Goal: Task Accomplishment & Management: Manage account settings

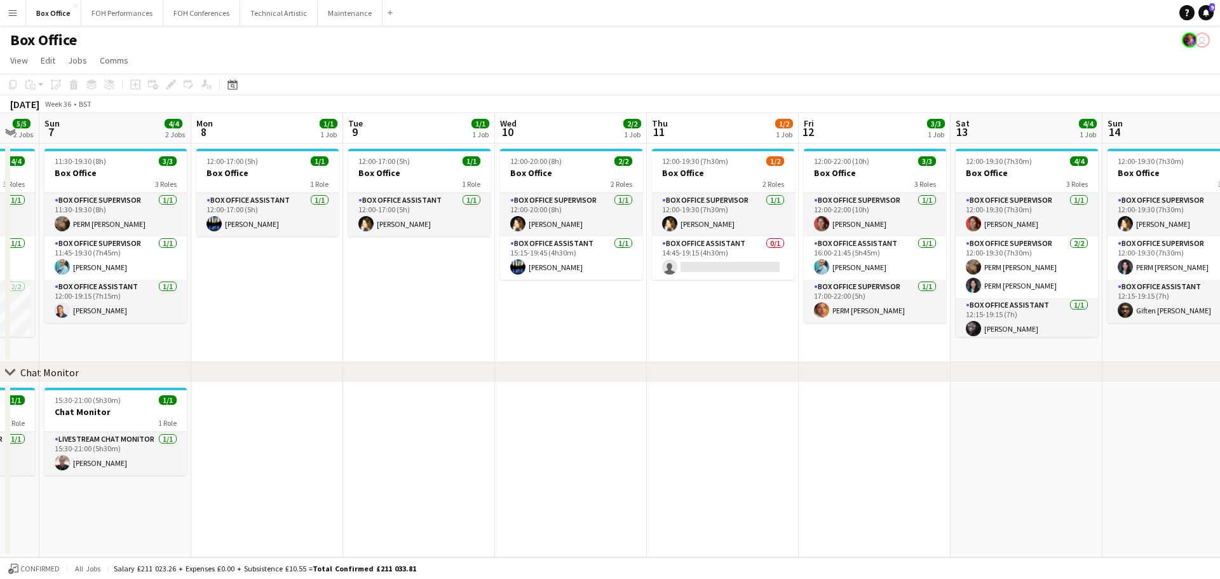
scroll to position [0, 491]
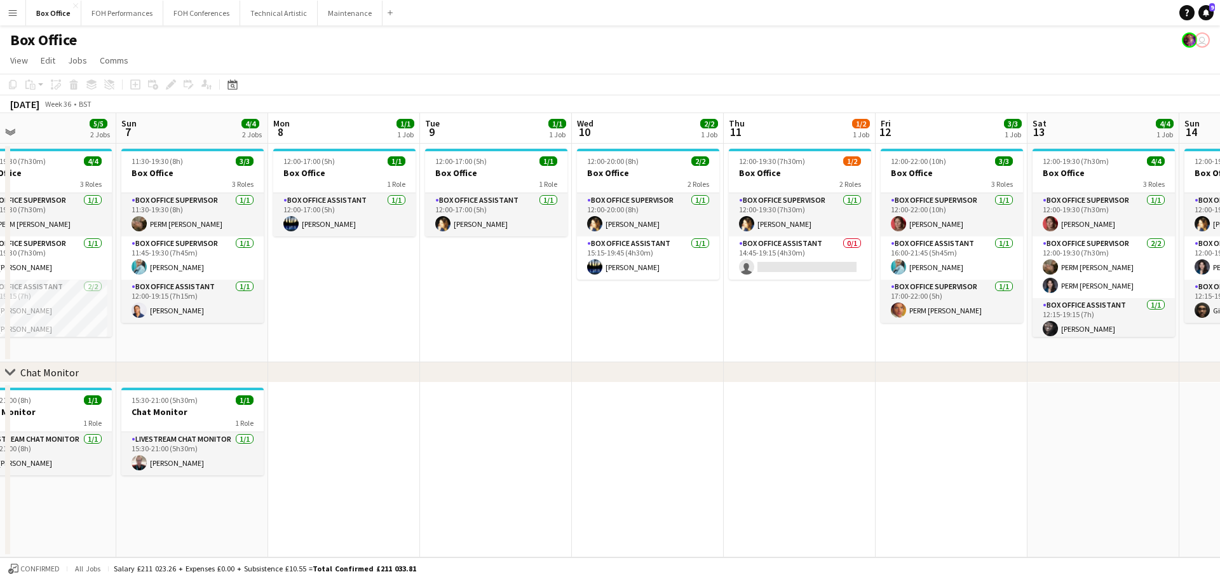
drag, startPoint x: 893, startPoint y: 147, endPoint x: 402, endPoint y: 163, distance: 491.4
click at [402, 163] on app-calendar-viewport "Wed 3 1/1 1 Job Thu 4 2/2 1 Job Fri 5 4/5 2 Jobs Sat 6 5/5 2 Jobs Sun 7 4/4 2 J…" at bounding box center [610, 335] width 1220 height 444
click at [787, 215] on app-card-role "Box Office Supervisor [DATE] 12:00-19:30 (7h30m) [PERSON_NAME]" at bounding box center [800, 214] width 142 height 43
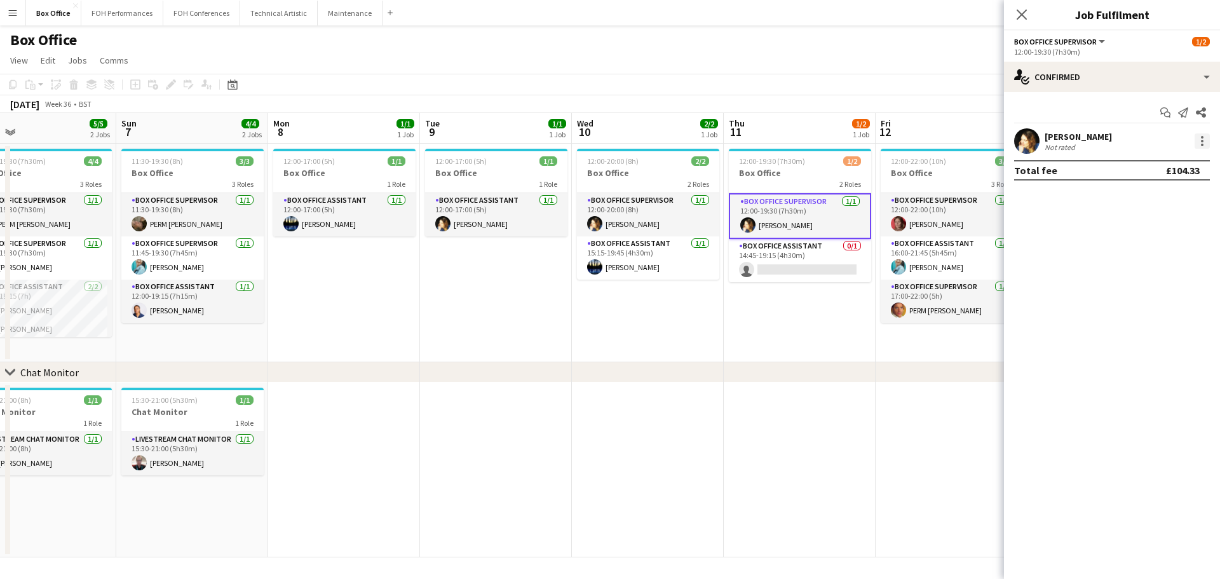
click at [1206, 141] on div at bounding box center [1202, 140] width 15 height 15
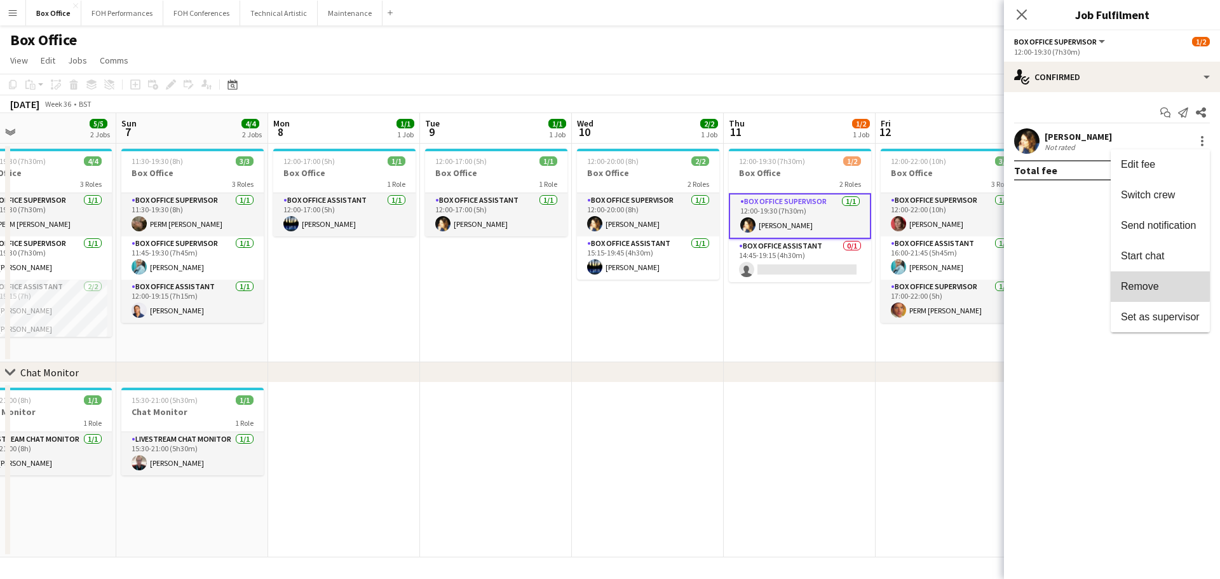
click at [1156, 286] on span "Remove" at bounding box center [1140, 286] width 38 height 11
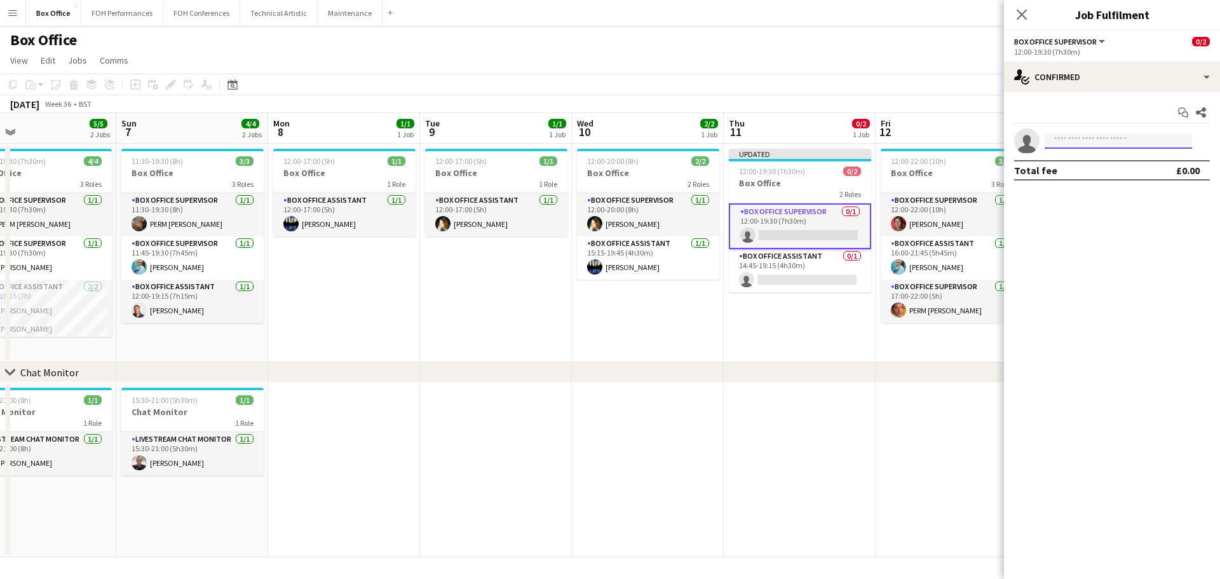
click at [1072, 142] on input at bounding box center [1118, 140] width 147 height 15
type input "*******"
click at [1091, 167] on span "[EMAIL_ADDRESS][DOMAIN_NAME]" at bounding box center [1118, 170] width 127 height 10
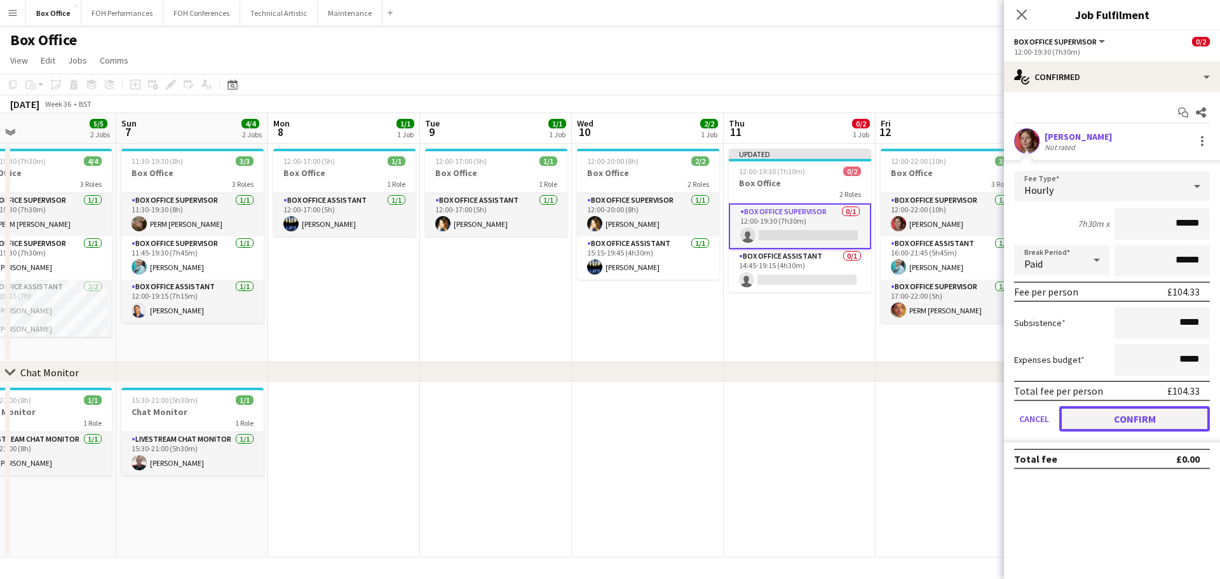
click at [1154, 409] on button "Confirm" at bounding box center [1134, 418] width 151 height 25
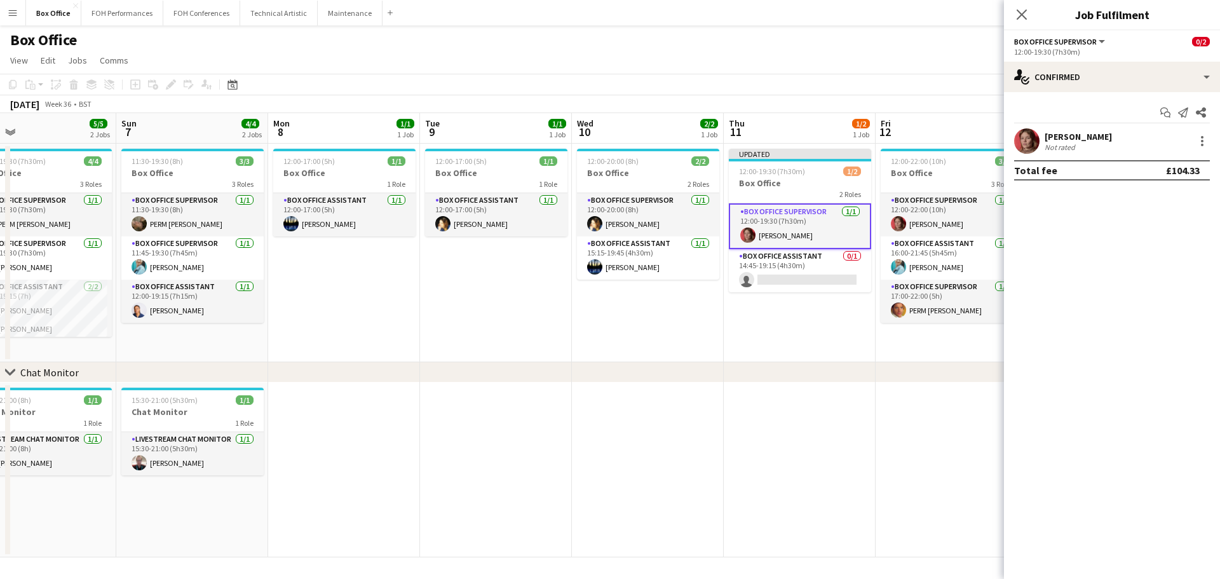
click at [815, 70] on app-page-menu "View Day view expanded Day view collapsed Month view Date picker Jump to [DATE]…" at bounding box center [610, 62] width 1220 height 24
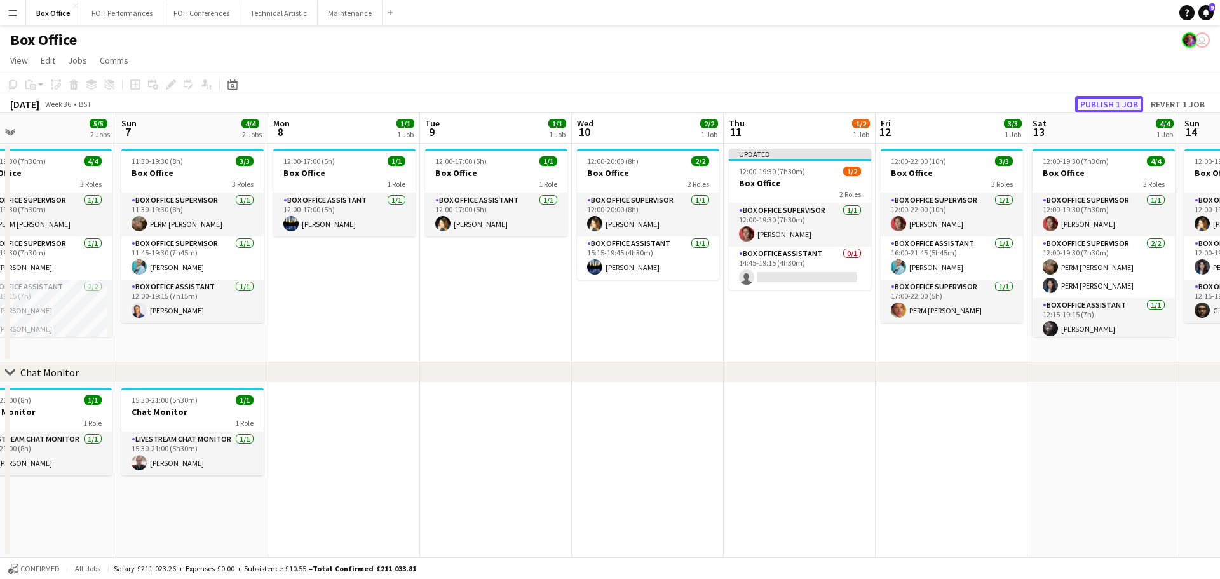
click at [1113, 102] on button "Publish 1 job" at bounding box center [1109, 104] width 68 height 17
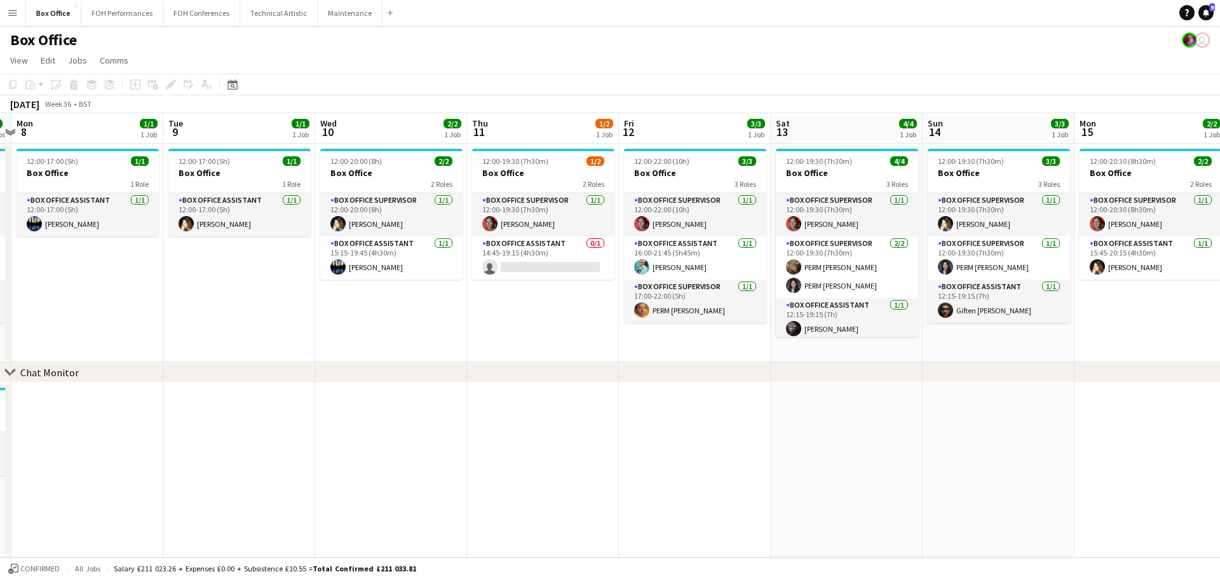
scroll to position [0, 447]
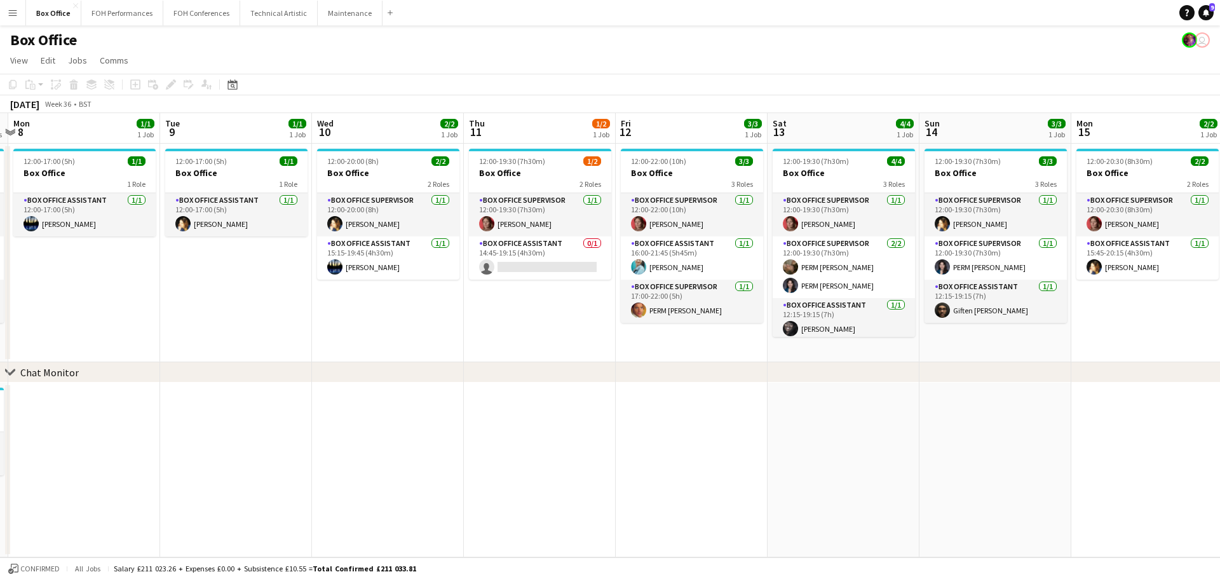
drag, startPoint x: 931, startPoint y: 130, endPoint x: 672, endPoint y: 146, distance: 260.4
click at [672, 146] on app-calendar-viewport "Fri 5 4/5 2 Jobs Sat 6 5/5 2 Jobs Sun 7 4/4 2 Jobs Mon 8 1/1 1 Job Tue 9 1/1 1 …" at bounding box center [610, 335] width 1220 height 444
